Goal: Information Seeking & Learning: Check status

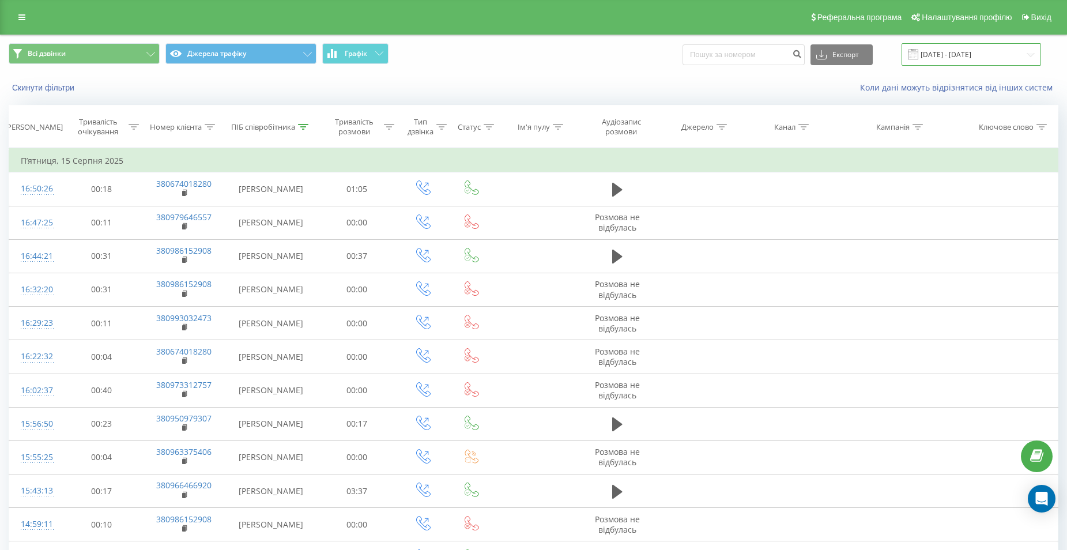
drag, startPoint x: 963, startPoint y: 46, endPoint x: 965, endPoint y: 58, distance: 12.2
click at [963, 46] on input "[DATE] - [DATE]" at bounding box center [970, 54] width 139 height 22
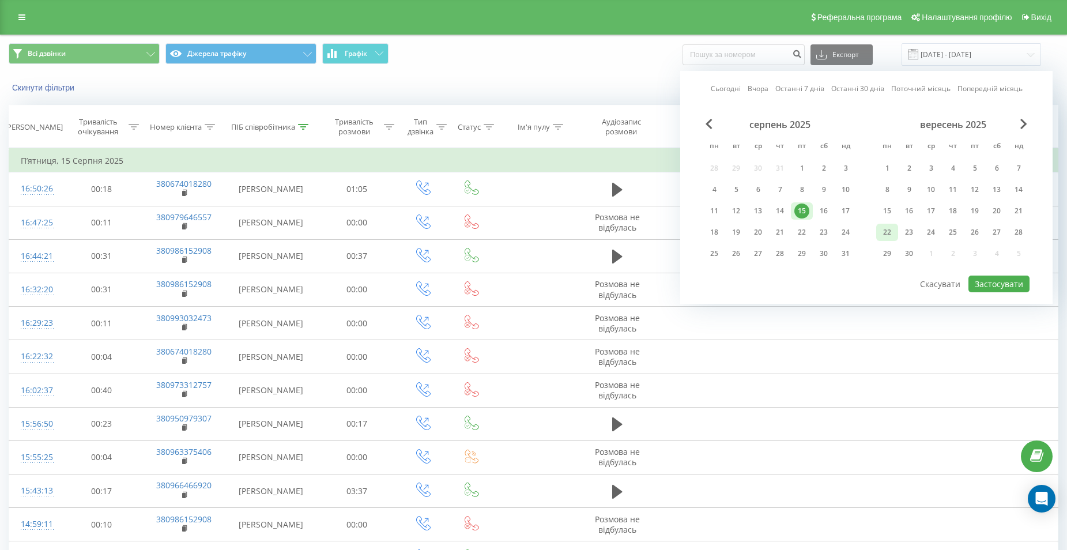
click at [894, 235] on div "22" at bounding box center [886, 232] width 15 height 15
click at [1018, 286] on button "Застосувати" at bounding box center [998, 283] width 61 height 17
type input "[DATE] - [DATE]"
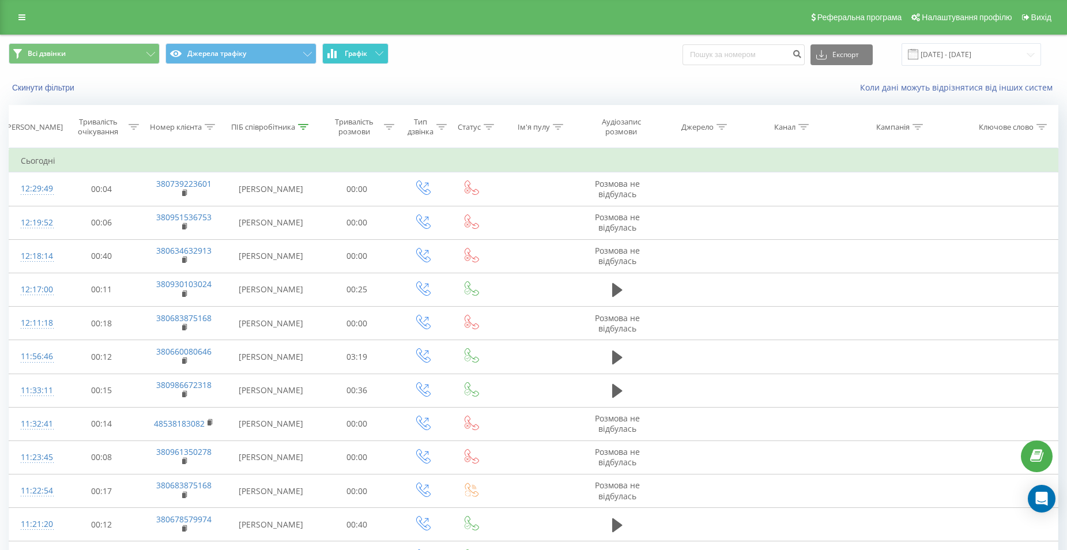
click at [373, 57] on button "Графік" at bounding box center [355, 53] width 66 height 21
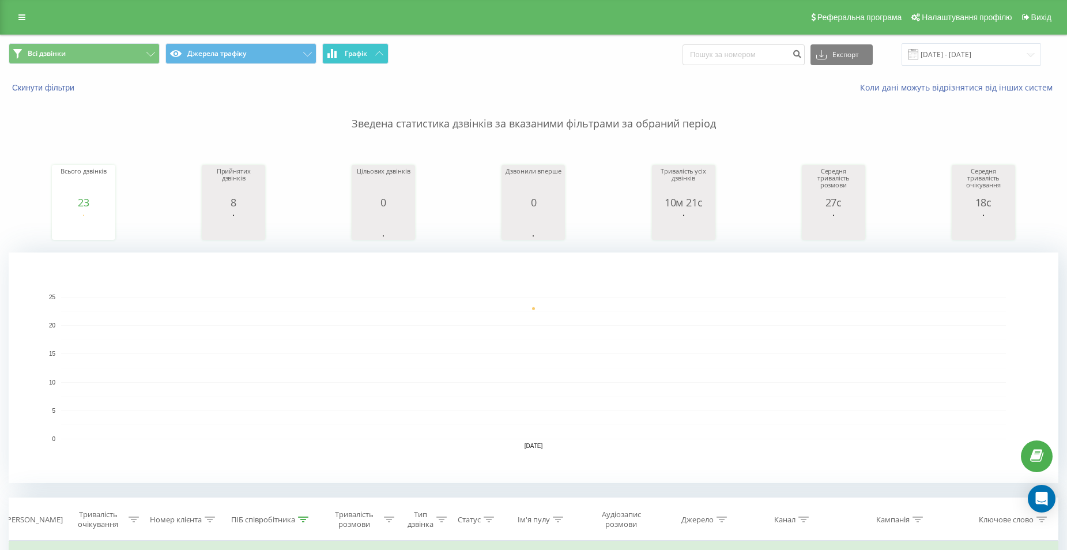
click at [372, 59] on button "Графік" at bounding box center [355, 53] width 66 height 21
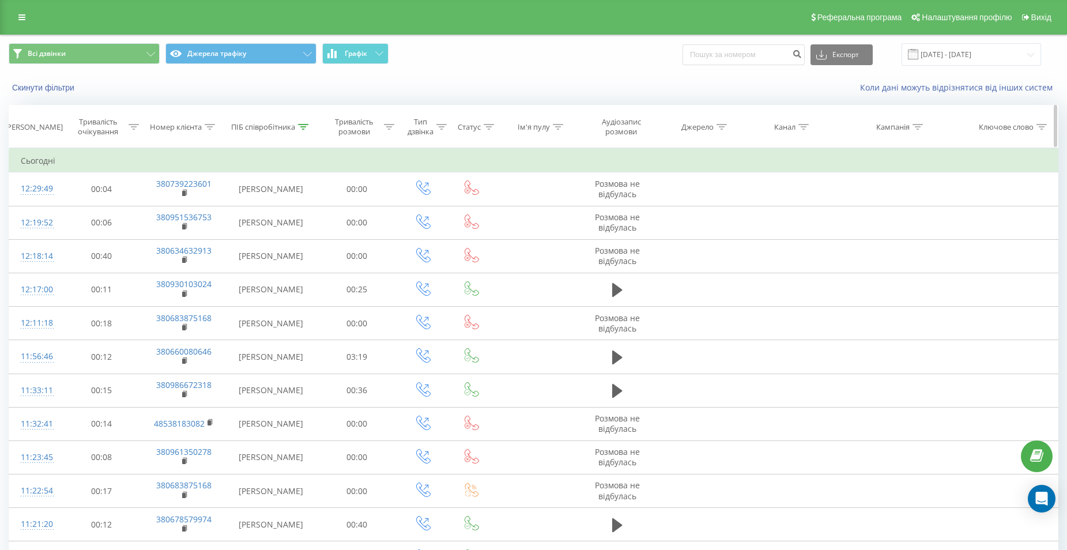
click at [308, 133] on th "ПІБ співробітника" at bounding box center [271, 126] width 90 height 43
click at [303, 127] on icon at bounding box center [303, 127] width 10 height 6
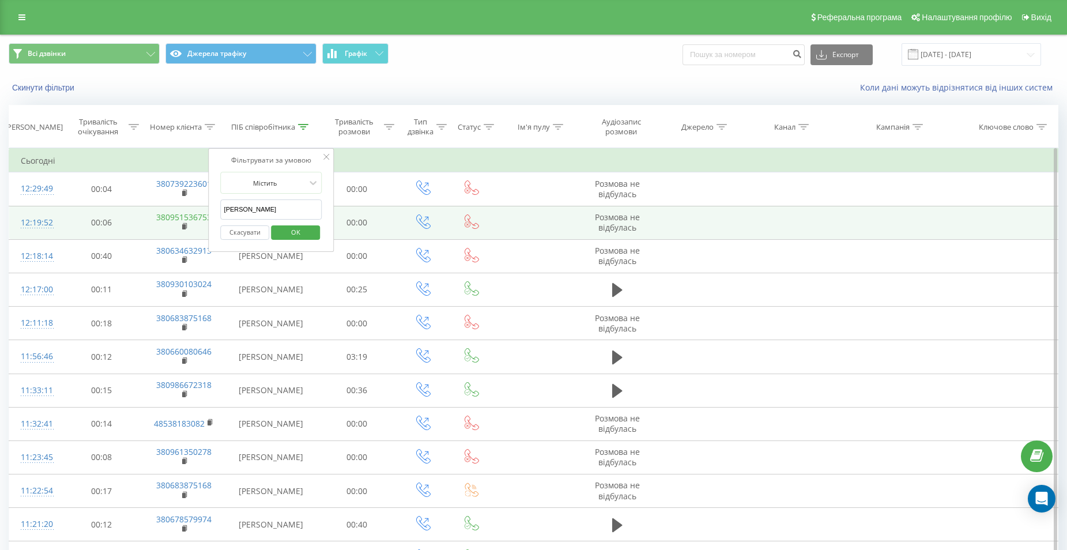
drag, startPoint x: 246, startPoint y: 211, endPoint x: 187, endPoint y: 215, distance: 59.5
click at [187, 215] on table "Фільтрувати за умовою Дорівнює Скасувати OK Фільтрувати за умовою Містить Скасу…" at bounding box center [533, 546] width 1049 height 796
click button "OK" at bounding box center [295, 232] width 49 height 14
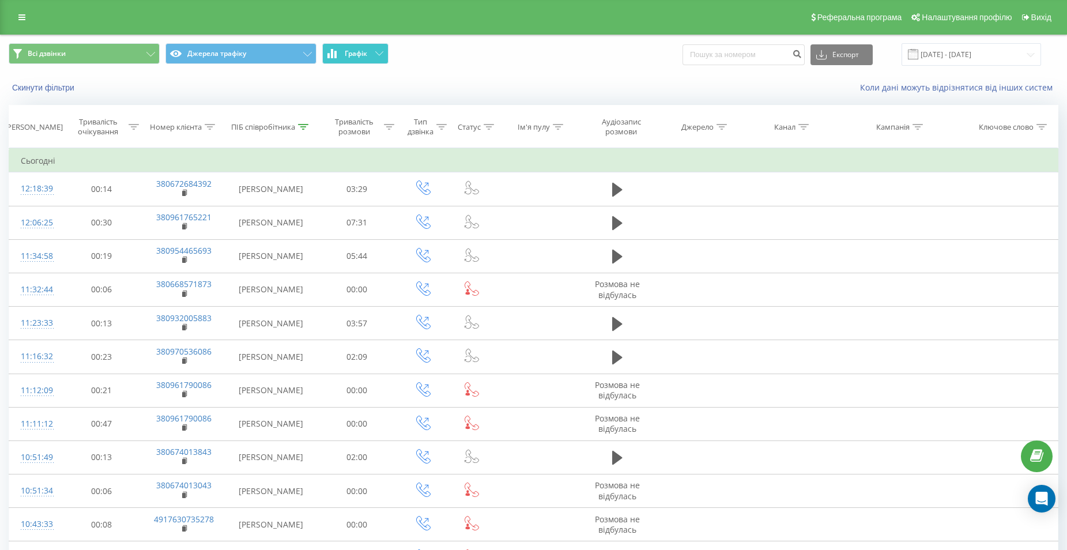
click at [377, 53] on icon at bounding box center [379, 53] width 8 height 4
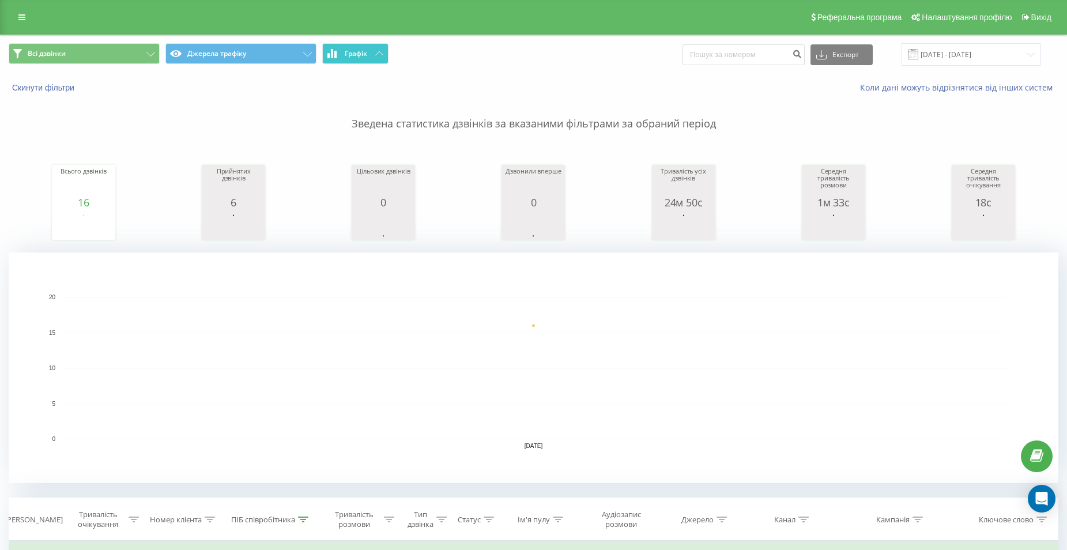
click at [377, 53] on icon at bounding box center [379, 53] width 8 height 4
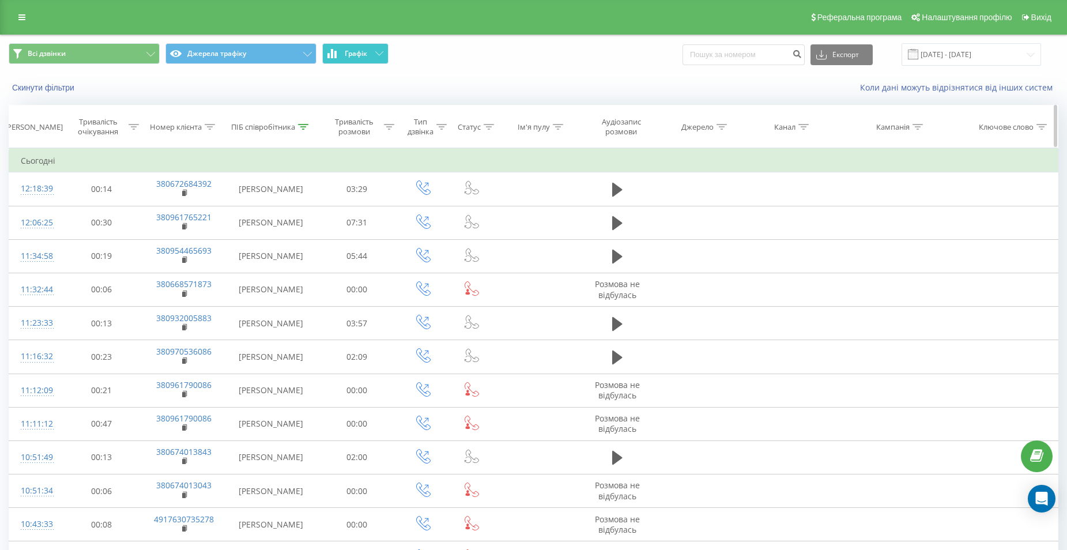
click at [305, 124] on icon at bounding box center [303, 127] width 10 height 6
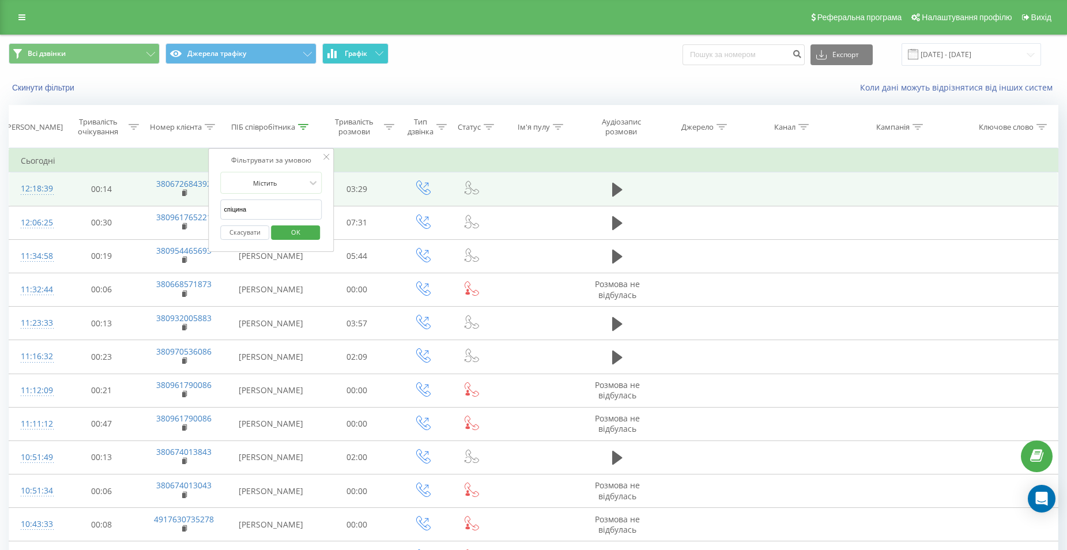
drag, startPoint x: 258, startPoint y: 203, endPoint x: 198, endPoint y: 205, distance: 60.5
click at [198, 205] on table "Фільтрувати за умовою Дорівнює Скасувати OK Фільтрувати за умовою Містить Скасу…" at bounding box center [533, 428] width 1049 height 561
type input "[PERSON_NAME]"
click button "OK" at bounding box center [295, 232] width 49 height 14
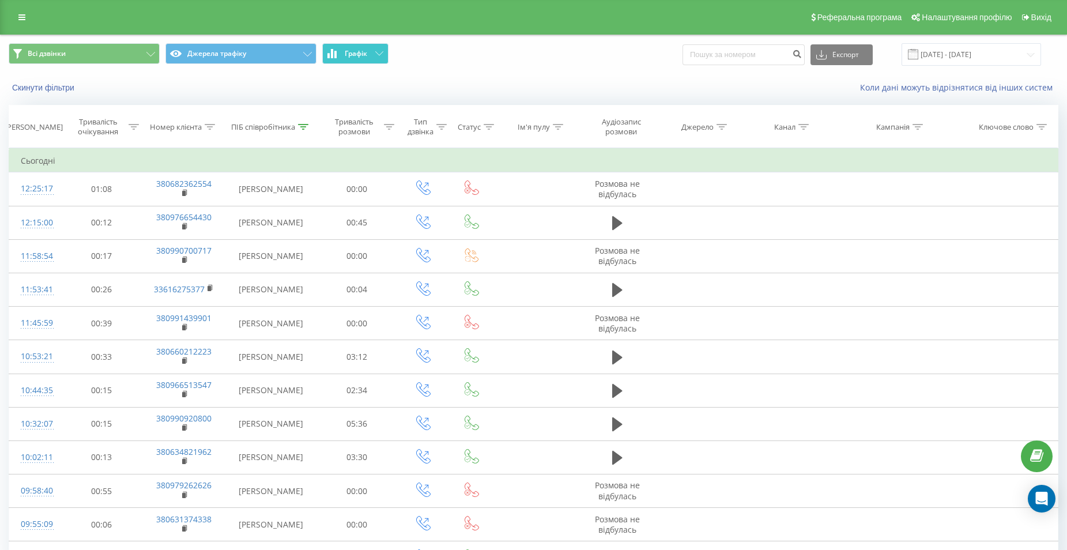
click at [378, 52] on icon at bounding box center [379, 53] width 8 height 4
